Goal: Task Accomplishment & Management: Manage account settings

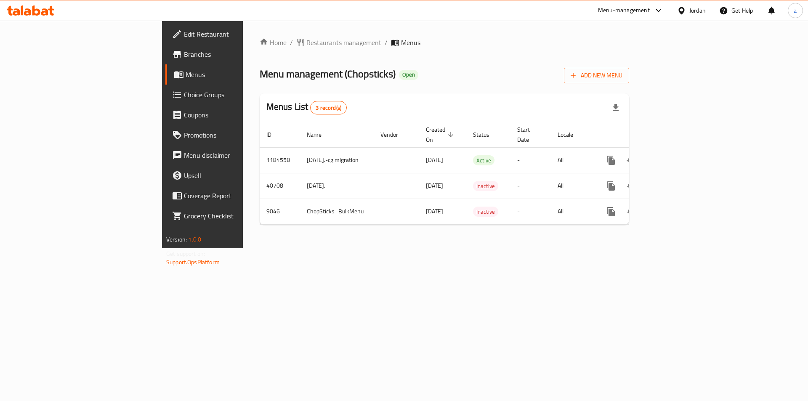
click at [184, 97] on span "Choice Groups" at bounding box center [237, 95] width 106 height 10
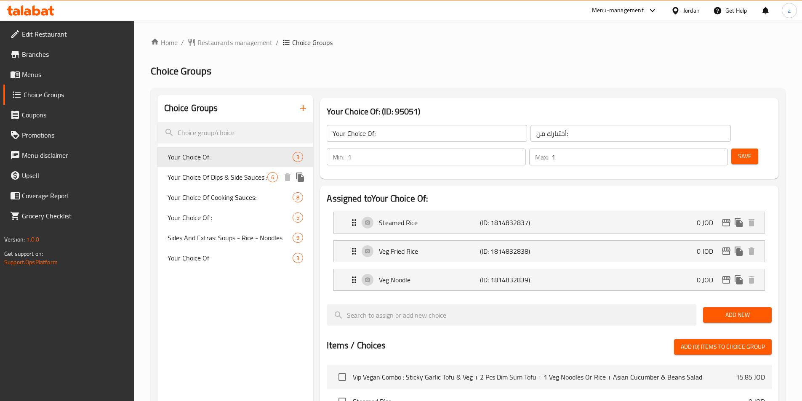
click at [207, 180] on span "Your Choice Of Dips & Side Sauces :" at bounding box center [217, 177] width 100 height 10
type input "Your Choice Of Dips & Side Sauces :"
type input "اختيارك من [DEMOGRAPHIC_DATA] والغموس:"
type input "0"
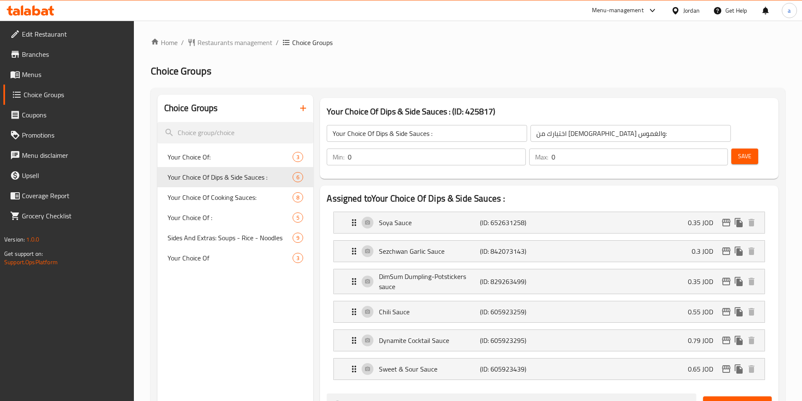
click at [488, 56] on div "Home / Restaurants management / Choice Groups Choice Groups Choice Groups Your …" at bounding box center [468, 402] width 634 height 730
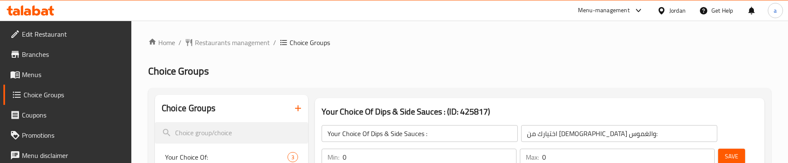
click at [680, 16] on div "Jordan" at bounding box center [671, 10] width 42 height 20
click at [677, 17] on div "Jordan" at bounding box center [671, 10] width 42 height 20
click at [678, 13] on div "Jordan" at bounding box center [677, 10] width 16 height 9
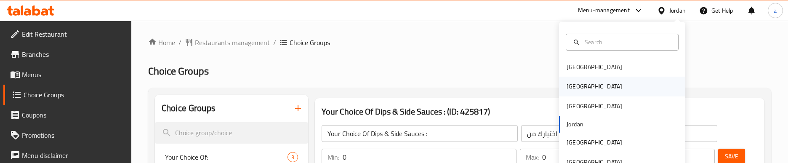
click at [566, 87] on div "[GEOGRAPHIC_DATA]" at bounding box center [594, 86] width 56 height 9
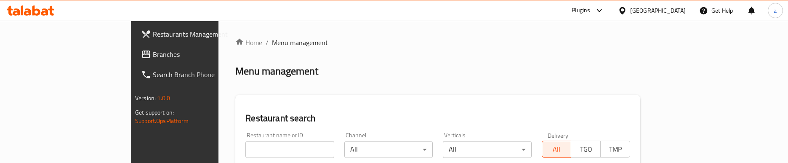
click at [153, 55] on span "Branches" at bounding box center [204, 54] width 103 height 10
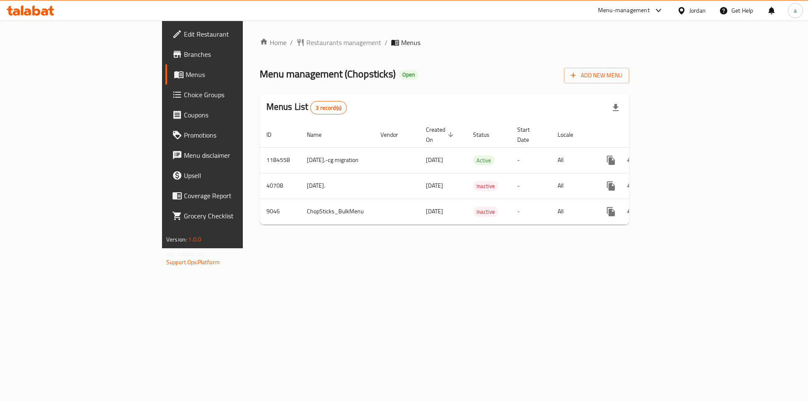
click at [184, 98] on span "Choice Groups" at bounding box center [237, 95] width 106 height 10
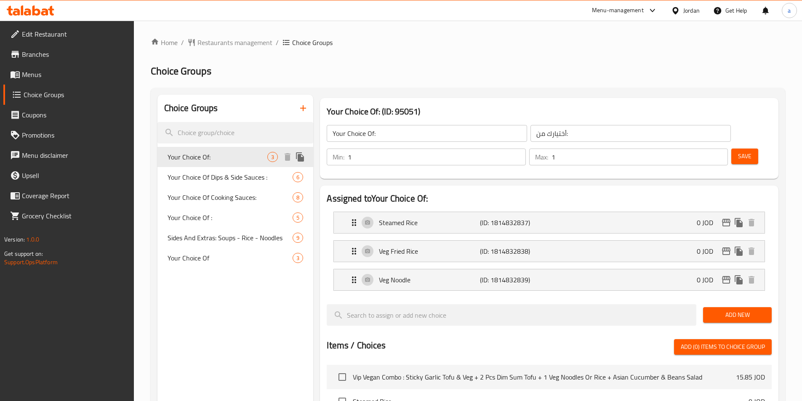
click at [212, 180] on span "Your Choice Of Dips & Side Sauces :" at bounding box center [229, 177] width 125 height 10
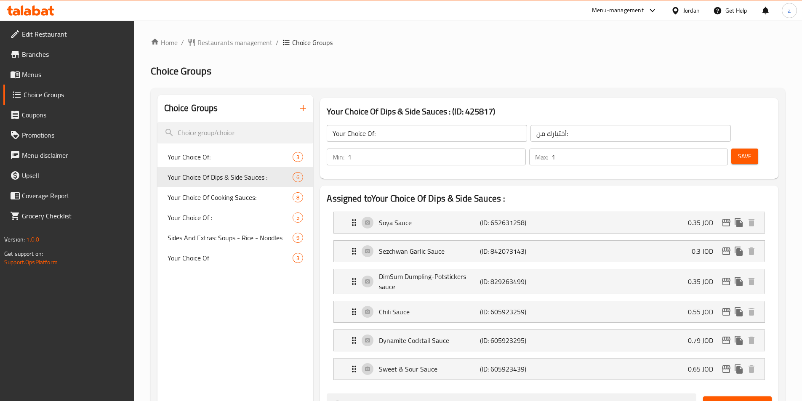
type input "Your Choice Of Dips & Side Sauces :"
type input "اختيارك من [DEMOGRAPHIC_DATA] والغموس:"
type input "0"
click at [515, 49] on div "Home / Restaurants management / Choice Groups Choice Groups Choice Groups Your …" at bounding box center [468, 402] width 634 height 730
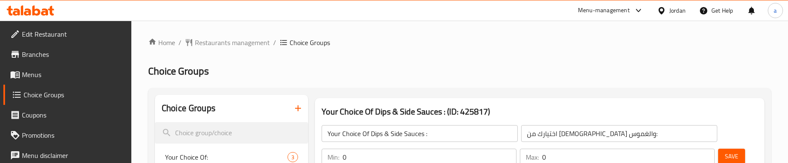
drag, startPoint x: 214, startPoint y: 92, endPoint x: 219, endPoint y: -15, distance: 107.0
click at [678, 13] on div "Jordan" at bounding box center [677, 10] width 16 height 9
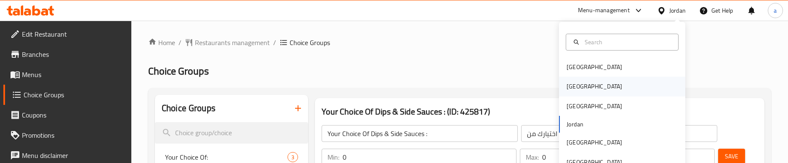
click at [577, 86] on div "[GEOGRAPHIC_DATA]" at bounding box center [594, 86] width 69 height 19
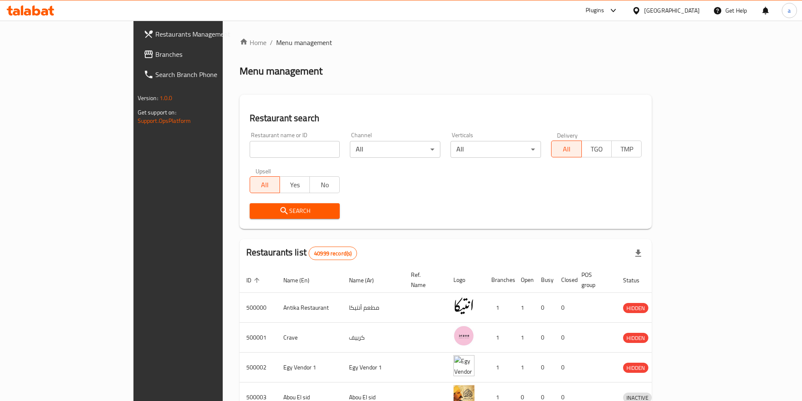
click at [137, 64] on link "Branches" at bounding box center [202, 54] width 130 height 20
